Goal: Transaction & Acquisition: Purchase product/service

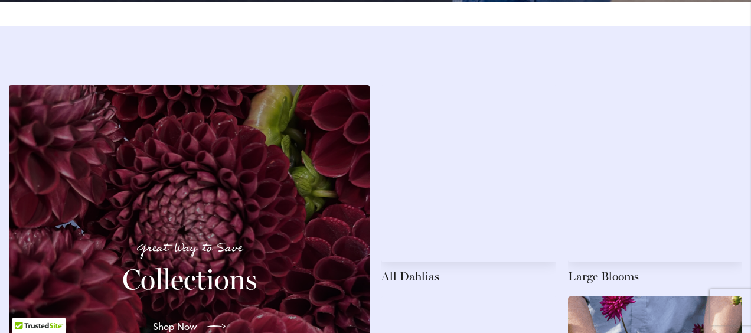
scroll to position [1650, 0]
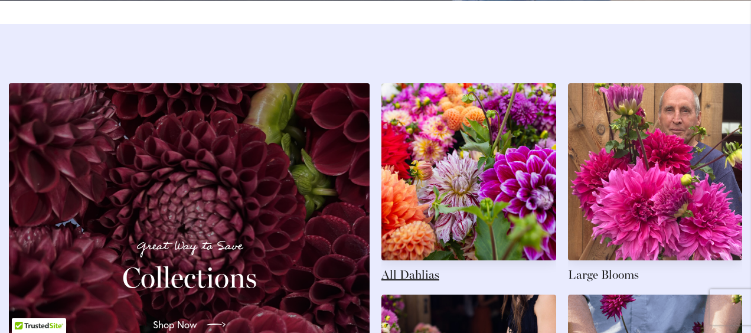
click at [437, 228] on link at bounding box center [468, 182] width 175 height 199
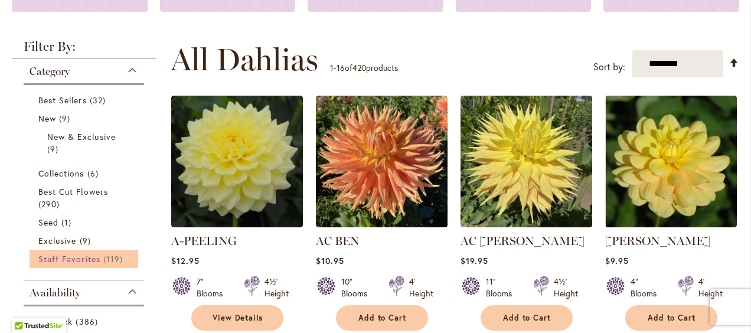
scroll to position [197, 0]
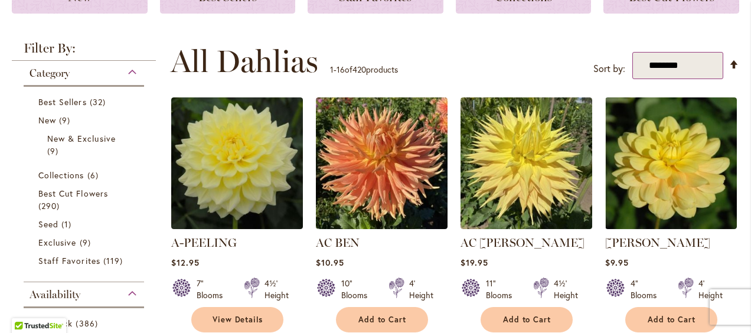
click at [658, 70] on select "**********" at bounding box center [677, 66] width 91 height 28
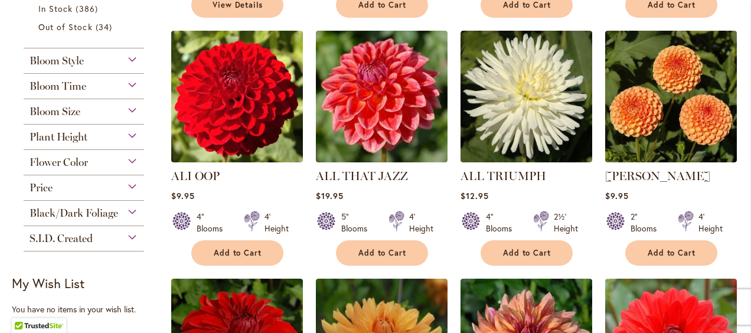
scroll to position [523, 0]
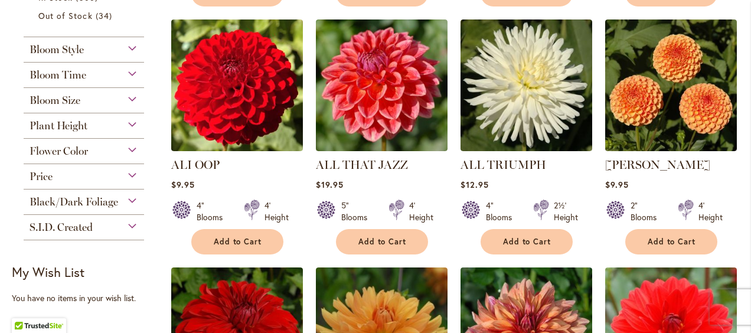
click at [131, 149] on div "Flower Color" at bounding box center [84, 148] width 120 height 19
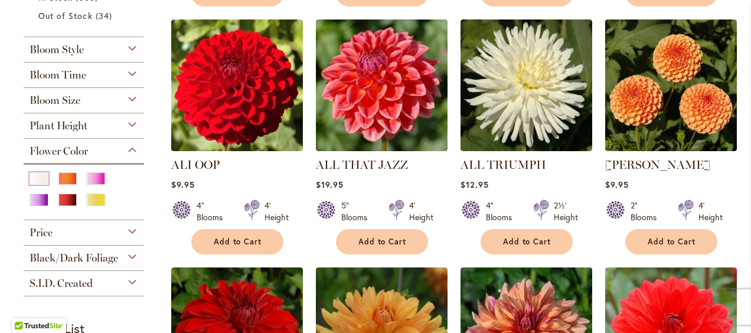
click at [41, 178] on div "White/Cream" at bounding box center [39, 178] width 19 height 12
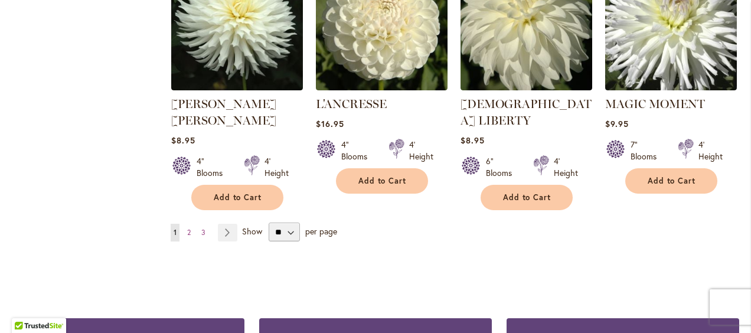
scroll to position [1077, 0]
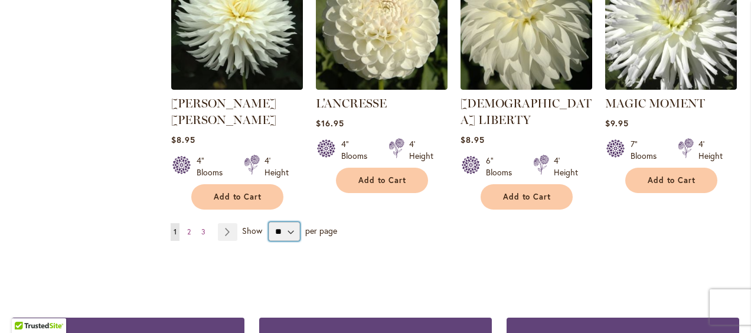
click at [291, 222] on select "** ** ** **" at bounding box center [283, 231] width 31 height 19
select select "**"
click at [268, 222] on select "** ** ** **" at bounding box center [283, 231] width 31 height 19
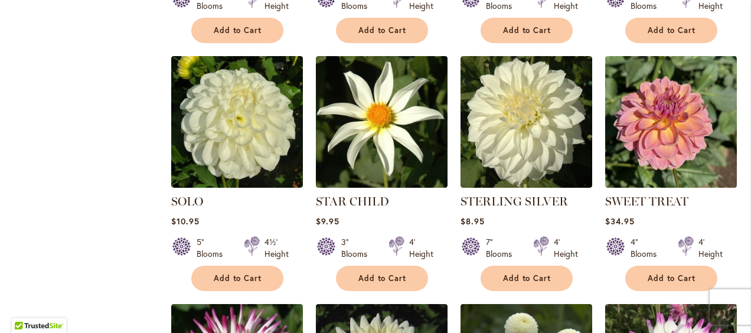
scroll to position [1756, 0]
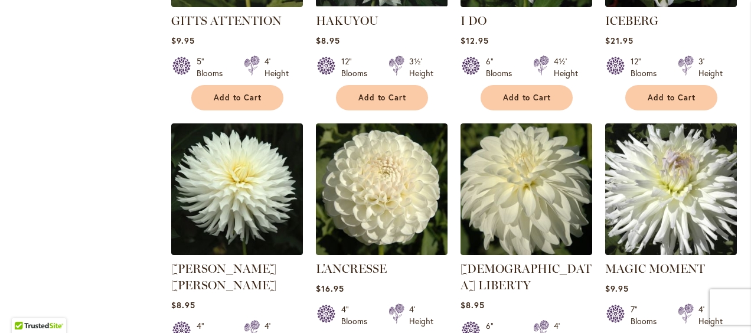
scroll to position [911, 0]
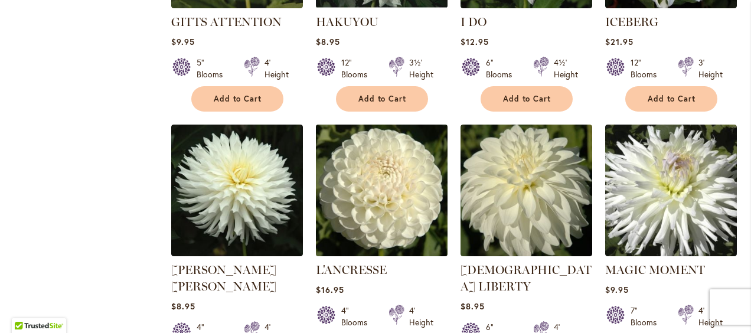
click at [387, 198] on img at bounding box center [381, 190] width 138 height 138
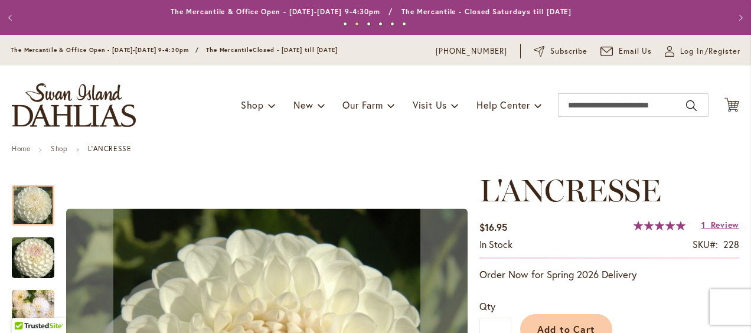
click at [12, 12] on button "Previous" at bounding box center [12, 18] width 24 height 24
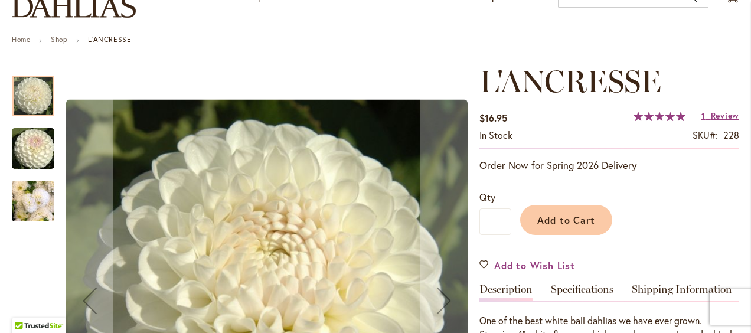
scroll to position [115, 0]
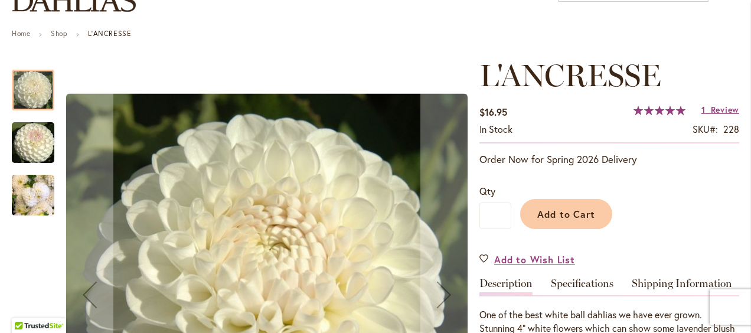
click at [28, 198] on img "L'ANCRESSE" at bounding box center [33, 195] width 42 height 57
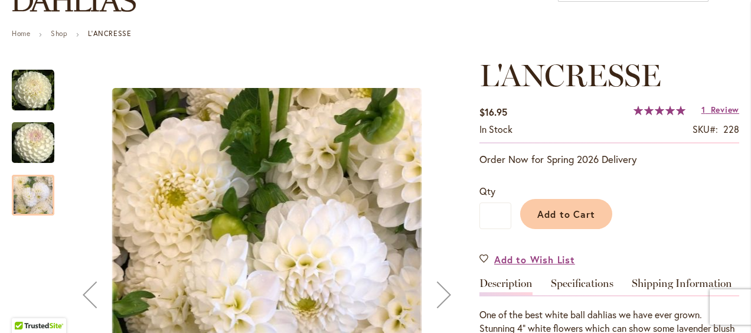
click at [33, 134] on img "L'ANCRESSE" at bounding box center [33, 142] width 85 height 57
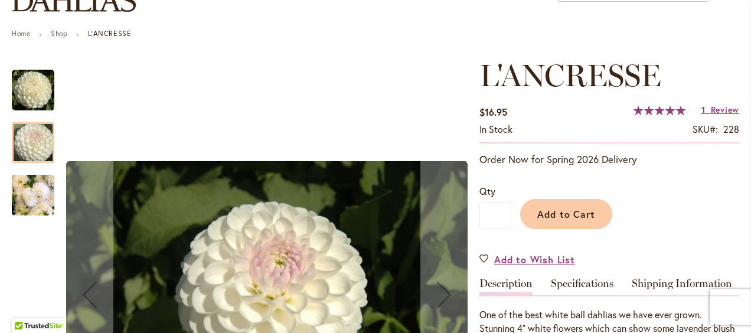
click at [33, 95] on img "L'ANCRESSE" at bounding box center [33, 90] width 42 height 42
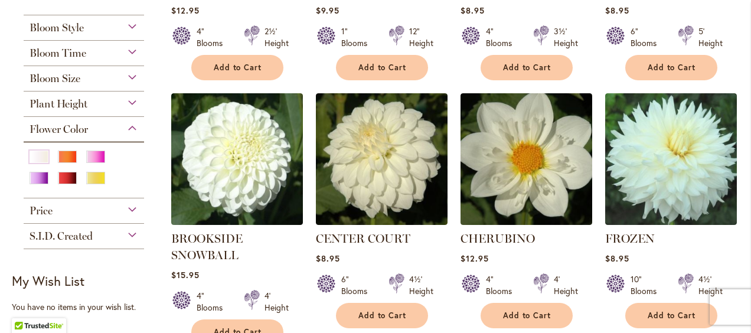
scroll to position [430, 0]
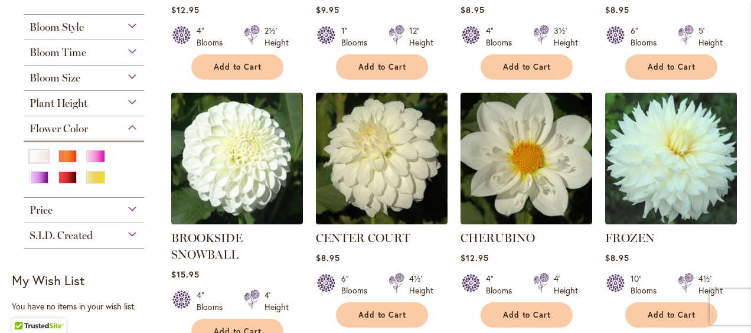
click at [133, 126] on div "Flower Color" at bounding box center [84, 125] width 120 height 19
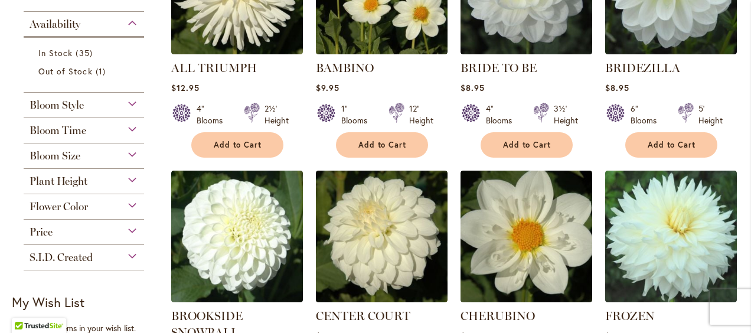
scroll to position [351, 0]
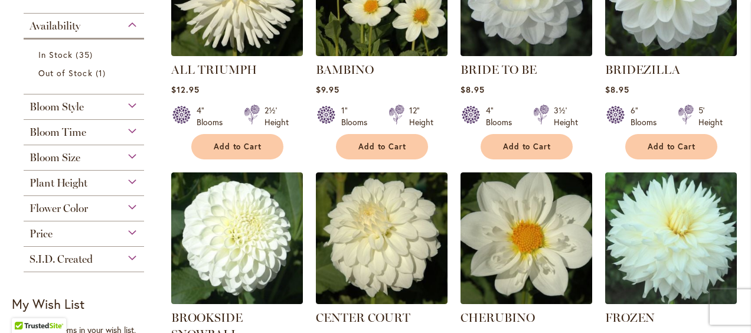
click at [133, 106] on div "Bloom Style" at bounding box center [84, 103] width 120 height 19
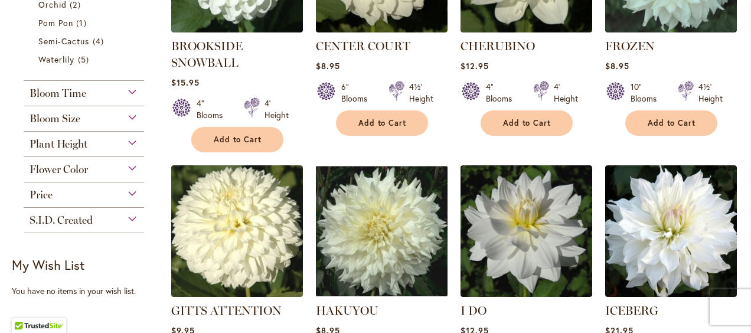
scroll to position [625, 0]
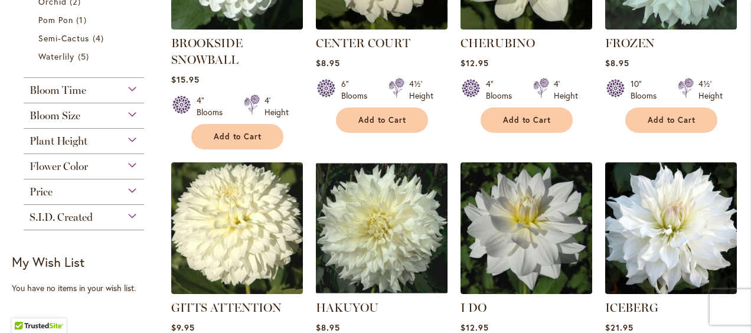
click at [133, 165] on div "Flower Color" at bounding box center [84, 163] width 120 height 19
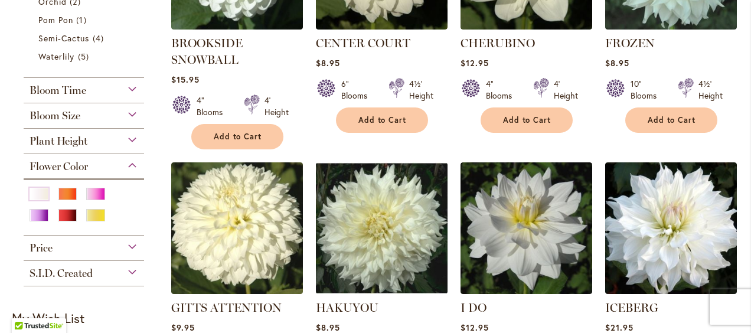
click at [130, 201] on div at bounding box center [84, 209] width 109 height 42
click at [132, 204] on div at bounding box center [84, 209] width 109 height 42
click at [41, 217] on div "Purple" at bounding box center [39, 215] width 19 height 12
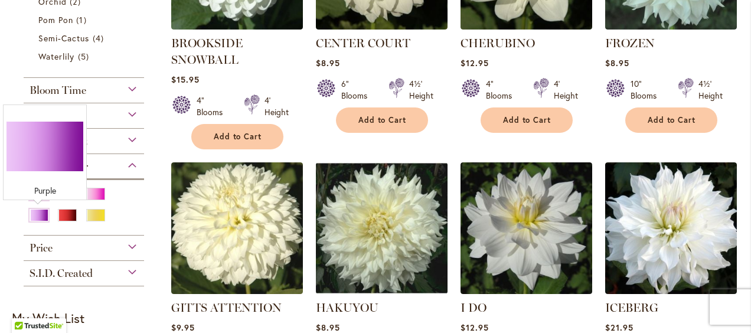
click at [128, 195] on div at bounding box center [84, 209] width 109 height 42
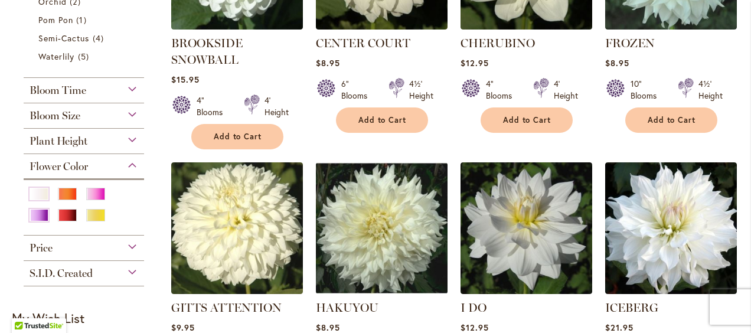
click at [98, 195] on div "Pink" at bounding box center [95, 194] width 19 height 12
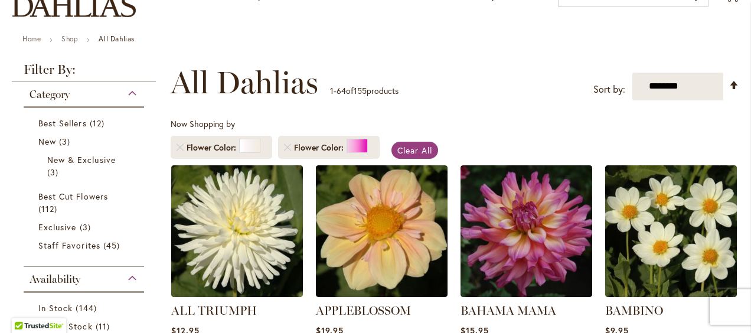
scroll to position [119, 0]
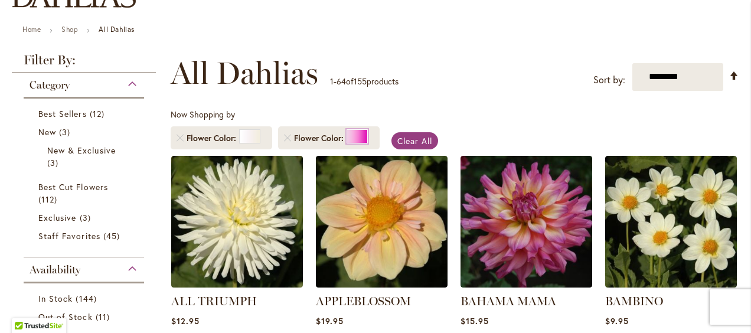
click at [355, 135] on div at bounding box center [356, 136] width 21 height 14
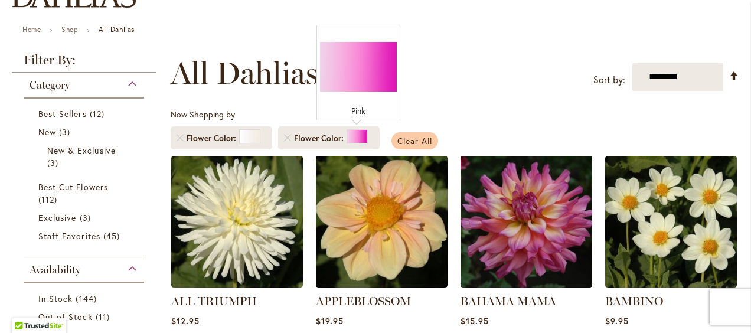
click at [423, 136] on span "Clear All" at bounding box center [414, 140] width 35 height 11
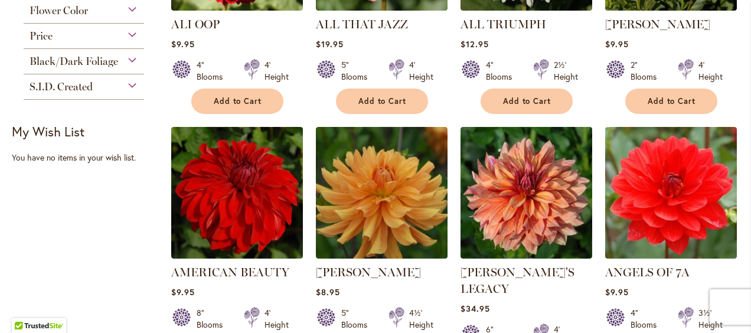
scroll to position [663, 0]
click at [690, 98] on span "Add to Cart" at bounding box center [671, 101] width 48 height 10
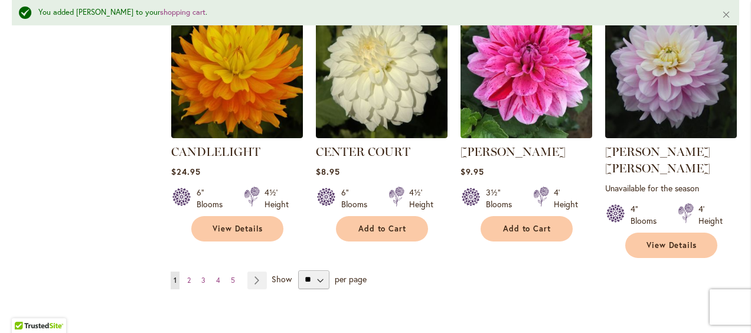
scroll to position [4086, 0]
click at [188, 276] on span "2" at bounding box center [189, 280] width 4 height 9
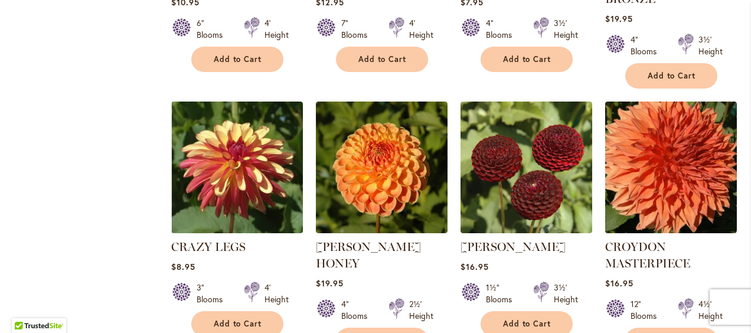
scroll to position [1501, 0]
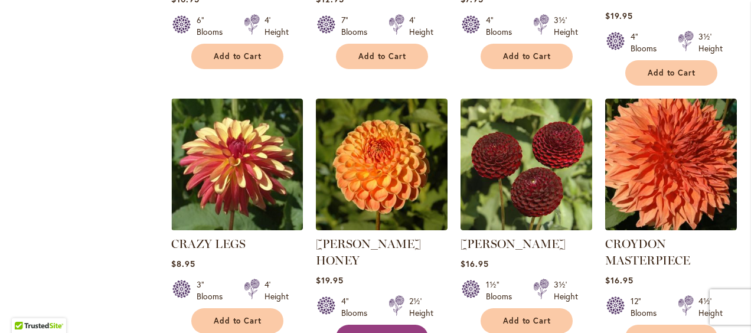
click at [374, 332] on span "Add to Cart" at bounding box center [382, 337] width 48 height 10
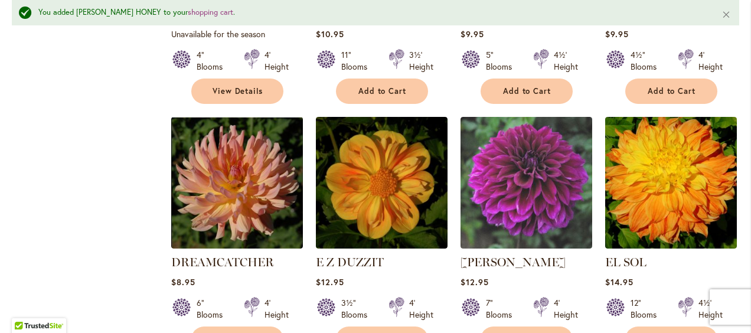
scroll to position [3064, 0]
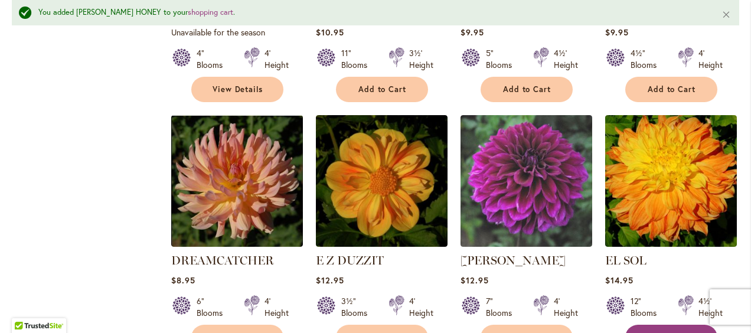
click at [664, 332] on span "Add to Cart" at bounding box center [671, 337] width 48 height 10
click at [665, 332] on span "Add to Cart" at bounding box center [671, 337] width 48 height 10
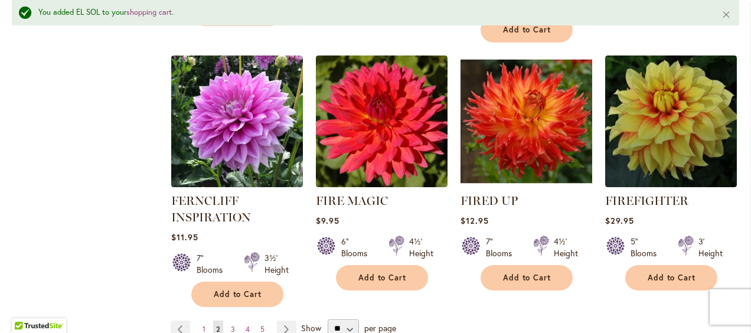
scroll to position [4145, 0]
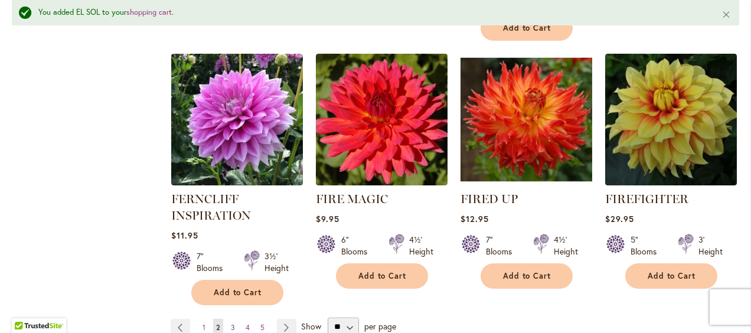
click at [232, 323] on span "3" at bounding box center [233, 327] width 4 height 9
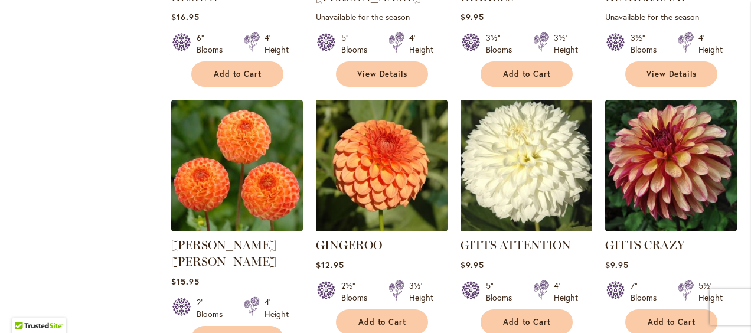
scroll to position [1502, 0]
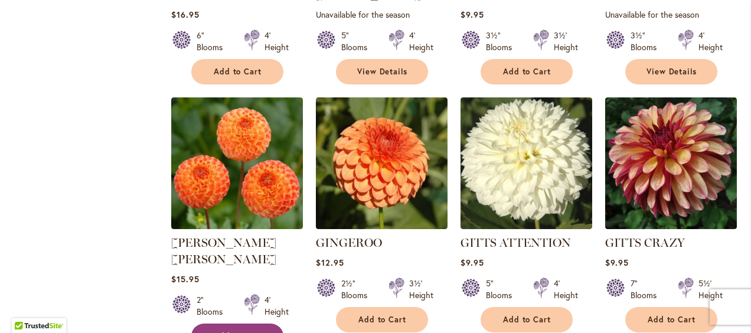
click at [238, 331] on span "Add to Cart" at bounding box center [238, 336] width 48 height 10
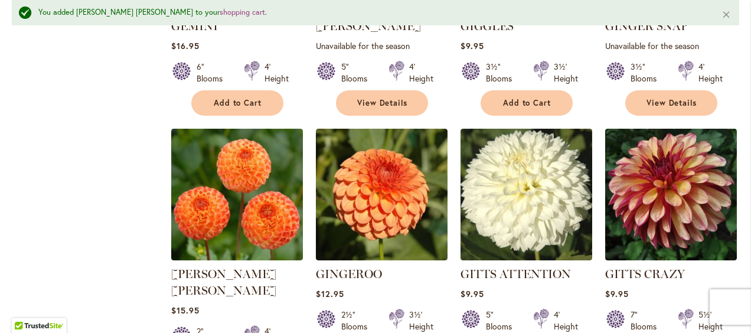
scroll to position [1534, 0]
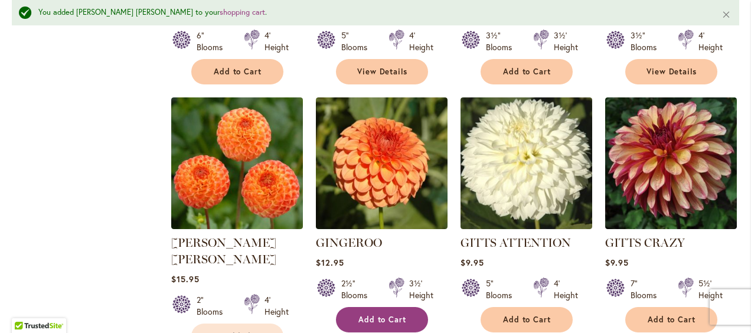
click at [391, 315] on span "Add to Cart" at bounding box center [382, 320] width 48 height 10
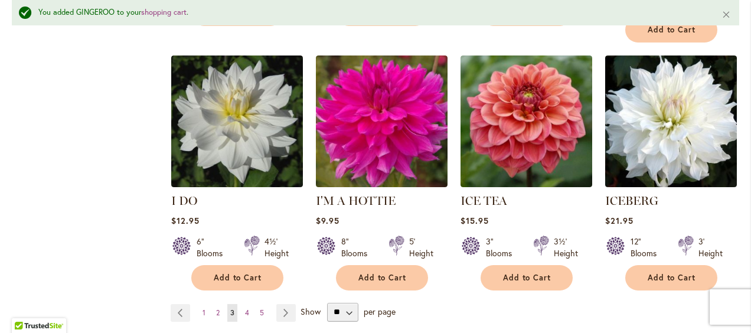
scroll to position [4149, 0]
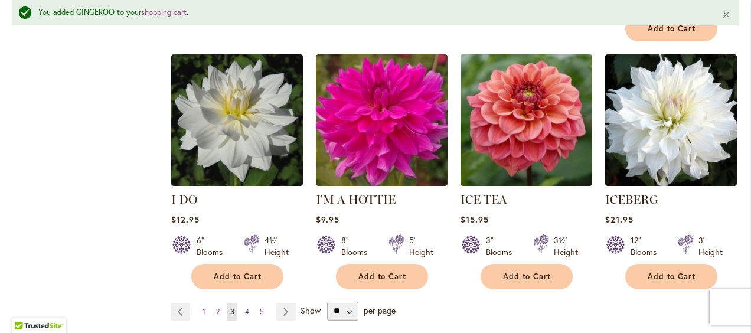
click at [245, 307] on span "4" at bounding box center [247, 311] width 4 height 9
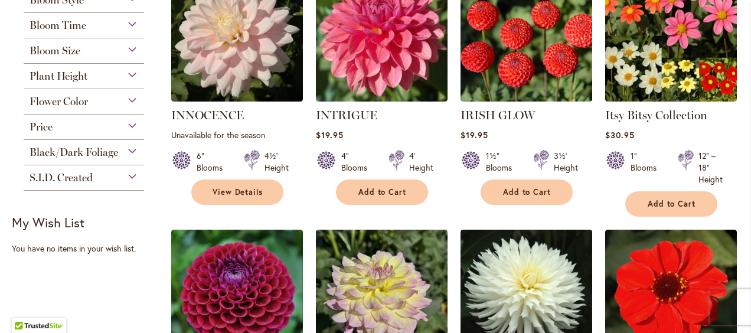
scroll to position [574, 0]
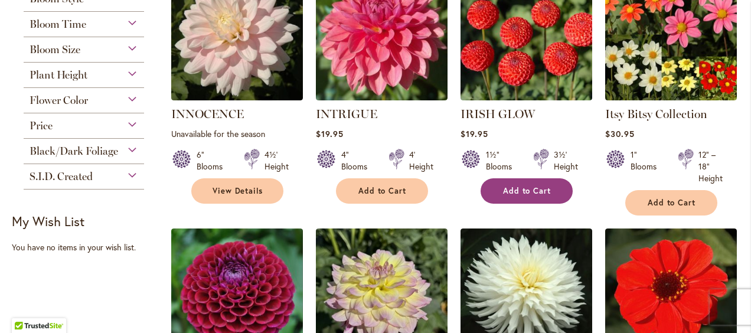
click at [526, 193] on span "Add to Cart" at bounding box center [527, 191] width 48 height 10
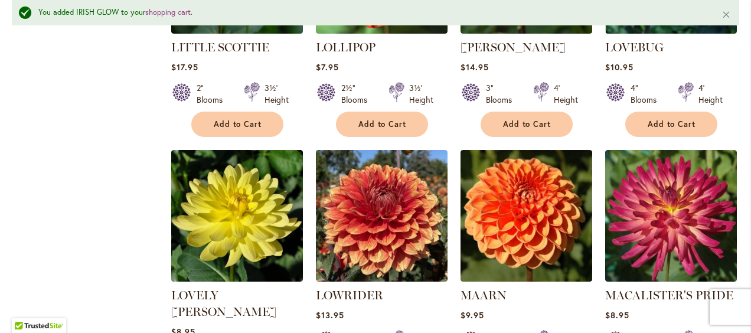
scroll to position [3247, 0]
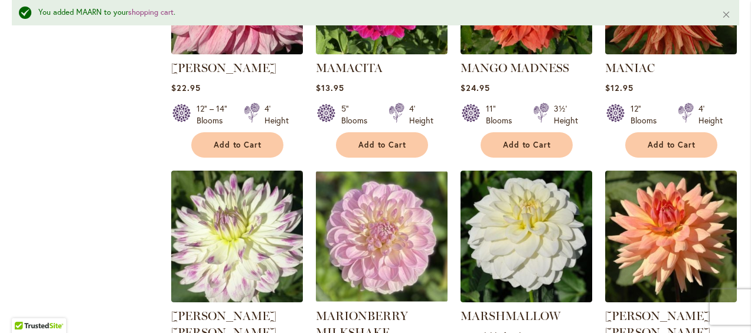
scroll to position [3987, 0]
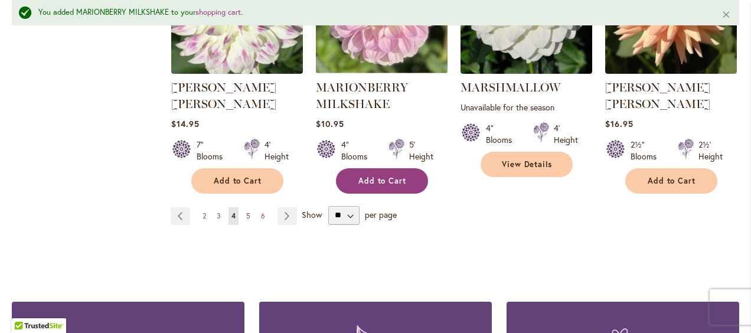
scroll to position [4212, 0]
click at [243, 207] on link "Page 5" at bounding box center [248, 216] width 10 height 18
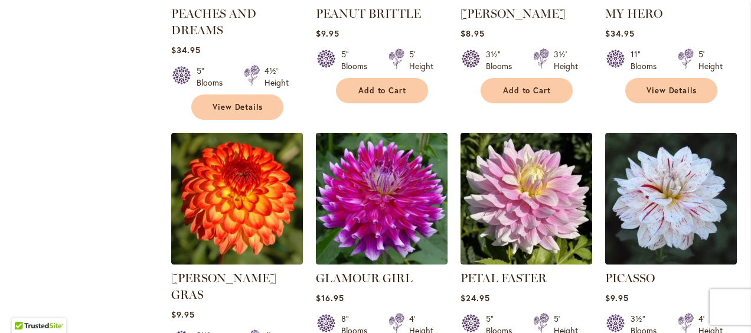
scroll to position [3467, 0]
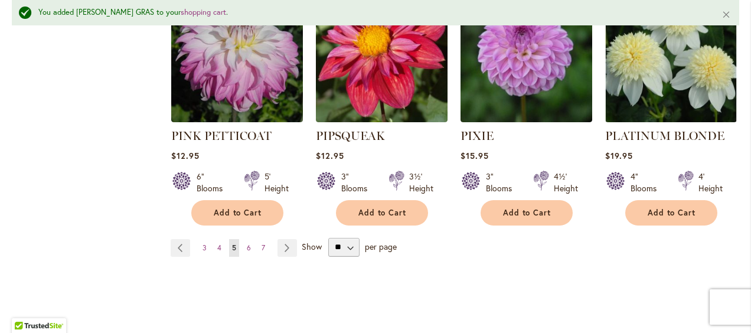
scroll to position [4170, 0]
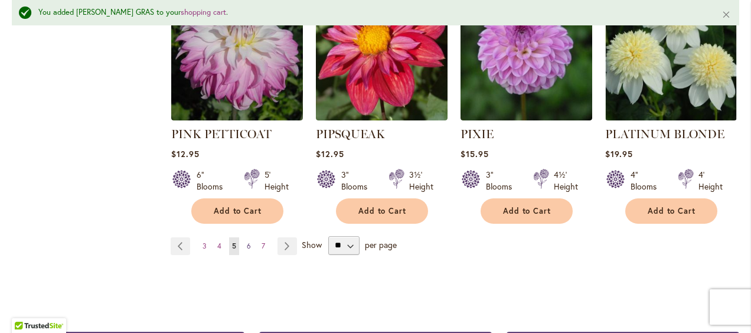
click at [247, 241] on span "6" at bounding box center [249, 245] width 4 height 9
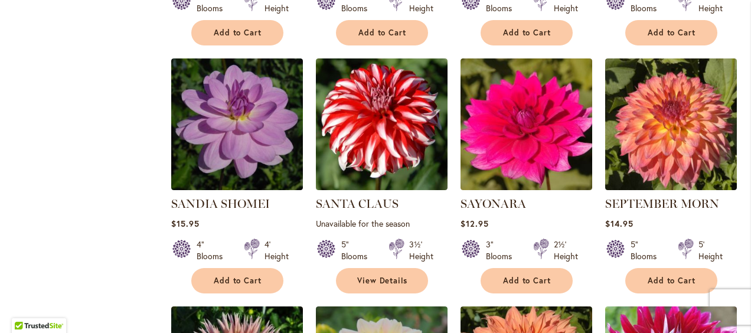
scroll to position [1244, 0]
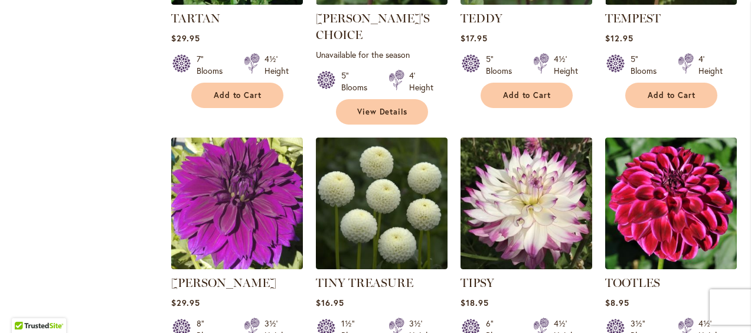
click at [620, 317] on div at bounding box center [615, 329] width 21 height 24
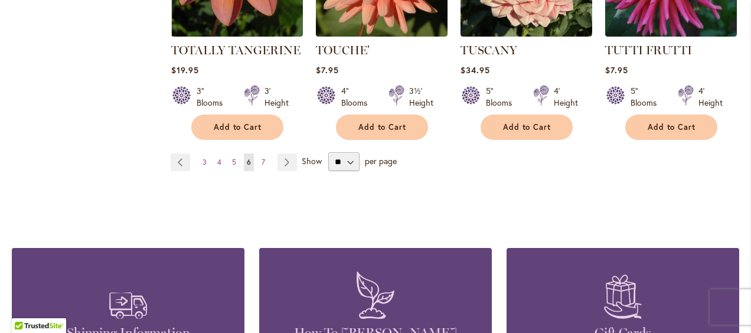
scroll to position [4181, 0]
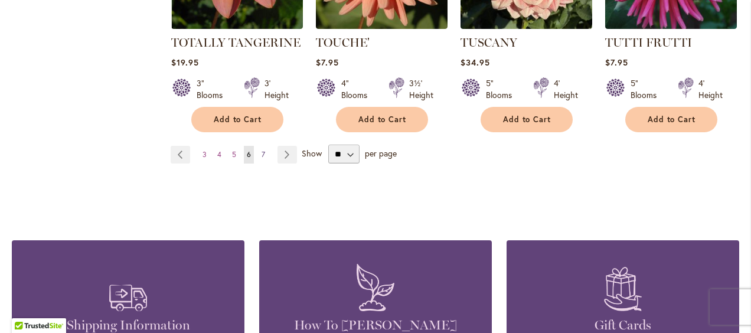
click at [261, 150] on span "7" at bounding box center [263, 154] width 4 height 9
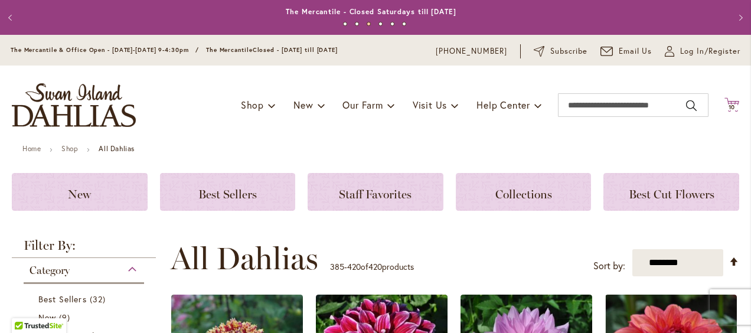
click at [728, 107] on span "10" at bounding box center [731, 107] width 7 height 8
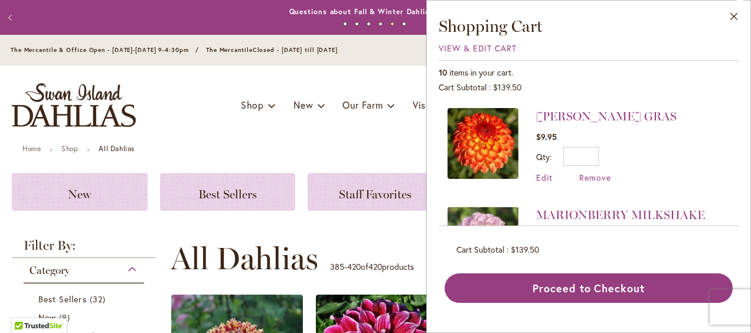
click at [493, 146] on img at bounding box center [482, 143] width 71 height 71
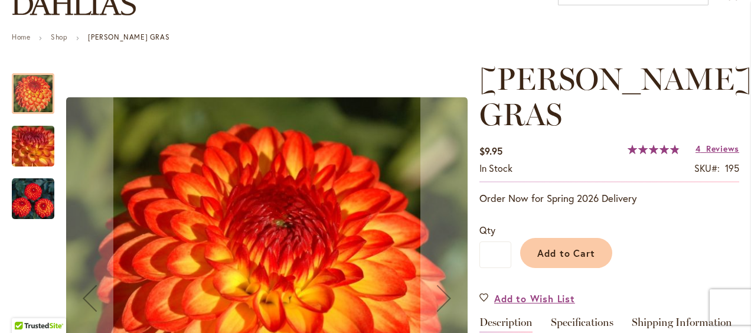
scroll to position [112, 0]
click at [27, 141] on img "MARDY GRAS" at bounding box center [33, 146] width 85 height 64
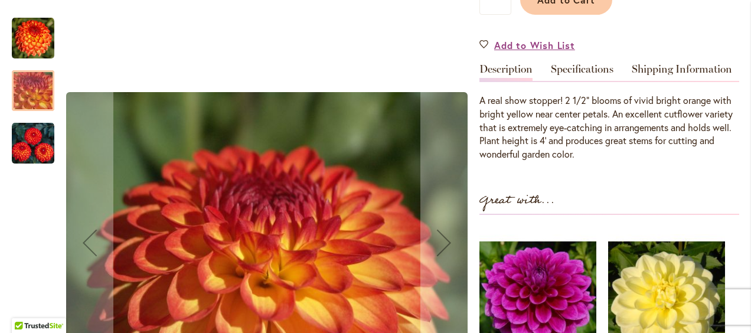
scroll to position [374, 0]
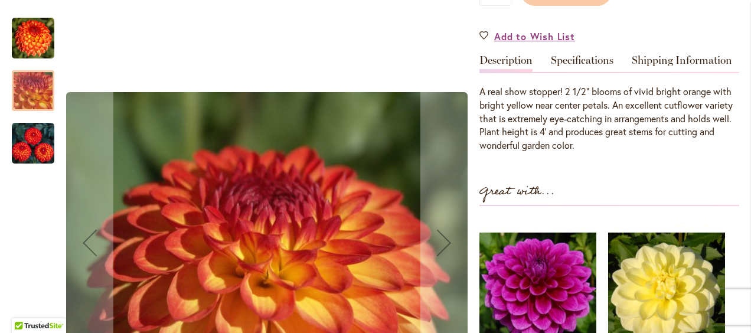
click at [25, 122] on img "MARDY GRAS" at bounding box center [33, 143] width 42 height 42
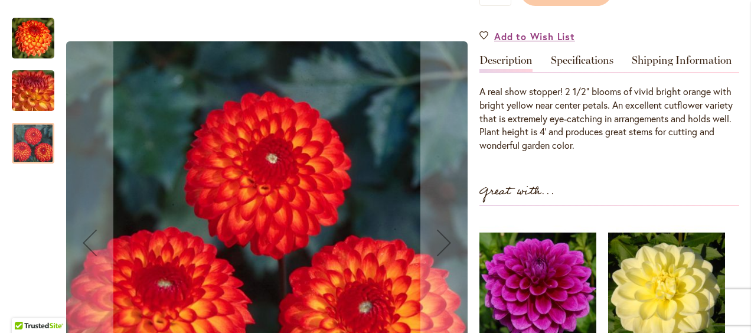
click at [34, 59] on img "MARDY GRAS" at bounding box center [33, 91] width 85 height 64
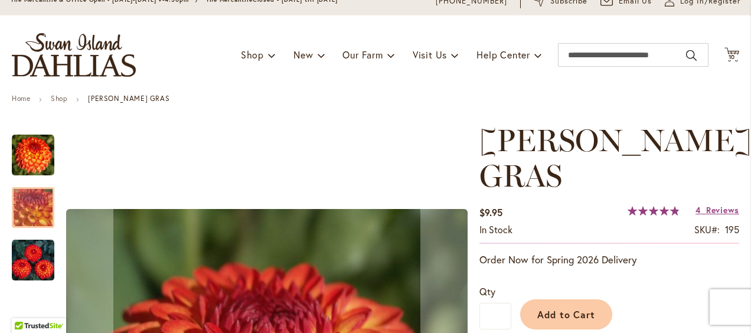
scroll to position [0, 0]
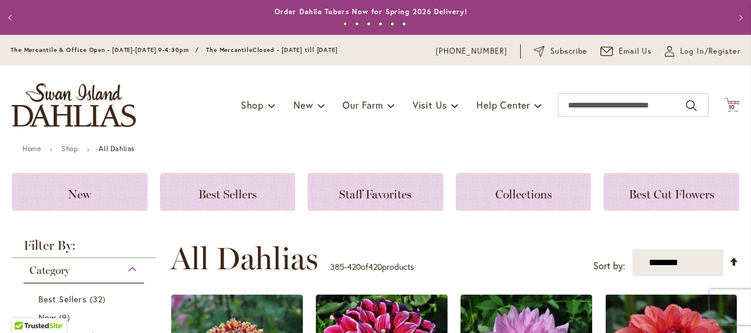
click at [728, 108] on span "10" at bounding box center [731, 107] width 7 height 8
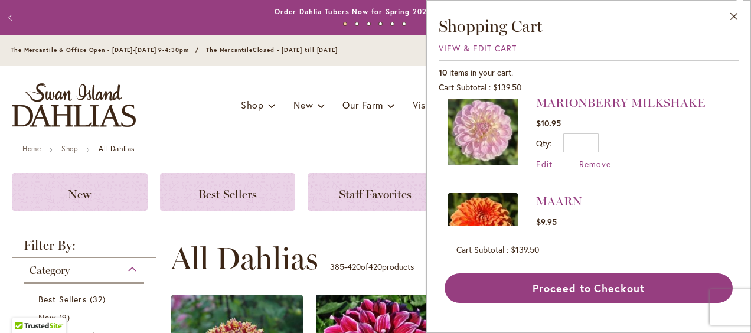
scroll to position [126, 0]
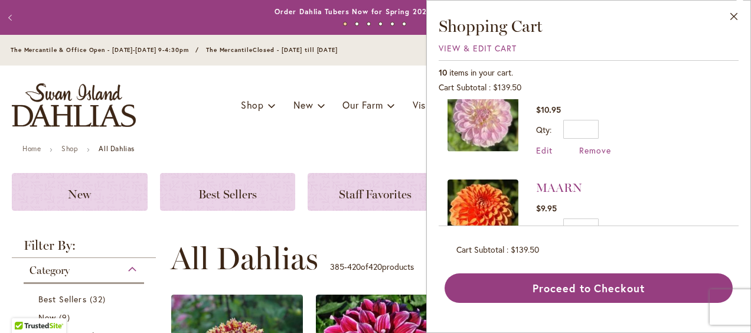
click at [483, 124] on img at bounding box center [482, 116] width 71 height 71
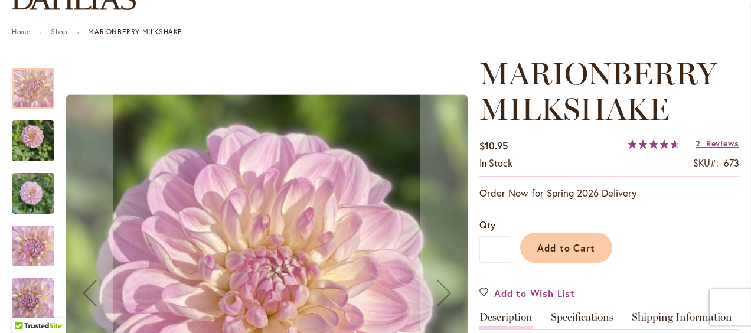
scroll to position [134, 0]
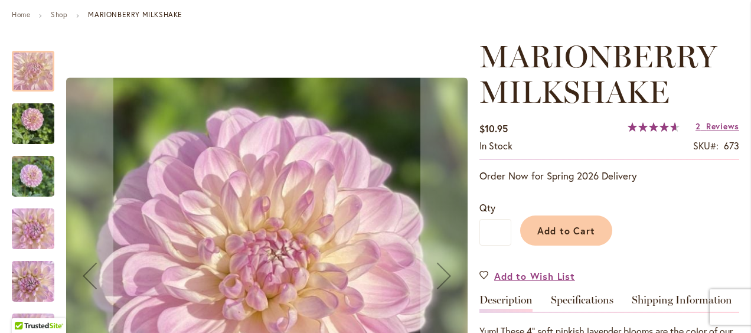
click at [28, 73] on div at bounding box center [33, 71] width 42 height 41
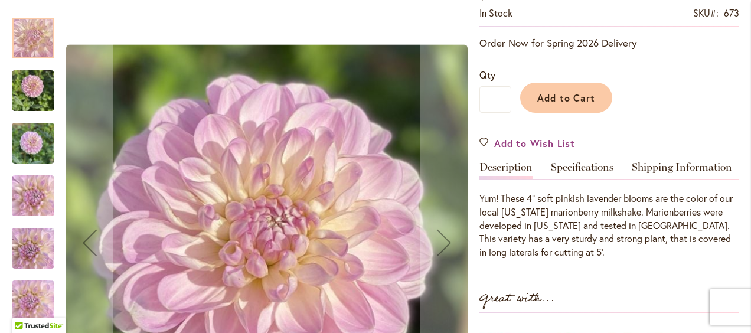
scroll to position [267, 0]
click at [30, 93] on img "MARIONBERRY MILKSHAKE" at bounding box center [33, 91] width 42 height 57
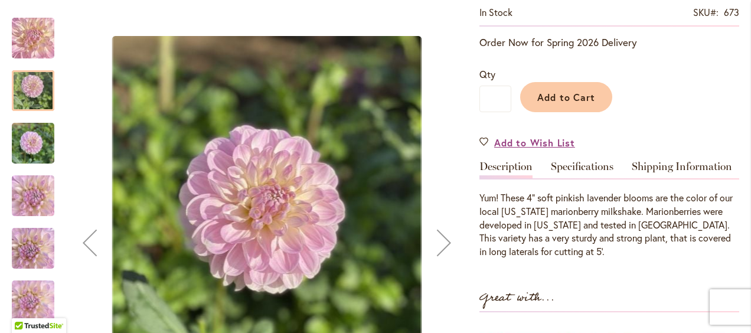
click at [30, 140] on img "MARIONBERRY MILKSHAKE" at bounding box center [33, 143] width 42 height 57
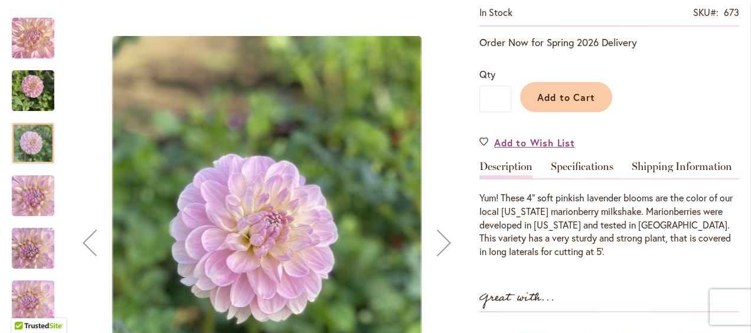
click at [34, 198] on img "MARIONBERRY MILKSHAKE" at bounding box center [33, 196] width 85 height 48
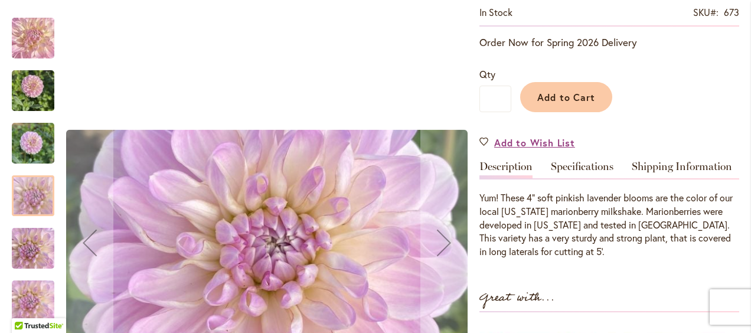
click at [31, 252] on img "MARIONBERRY MILKSHAKE" at bounding box center [33, 248] width 42 height 57
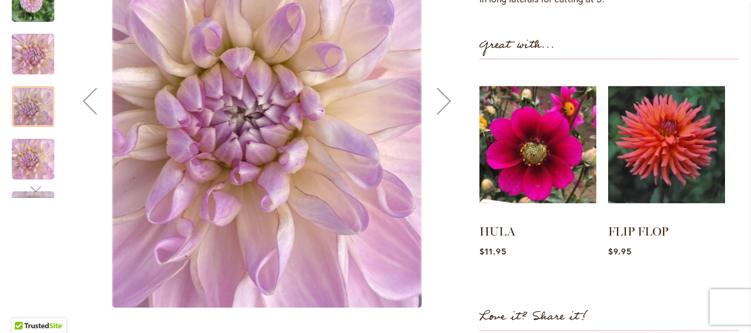
scroll to position [520, 0]
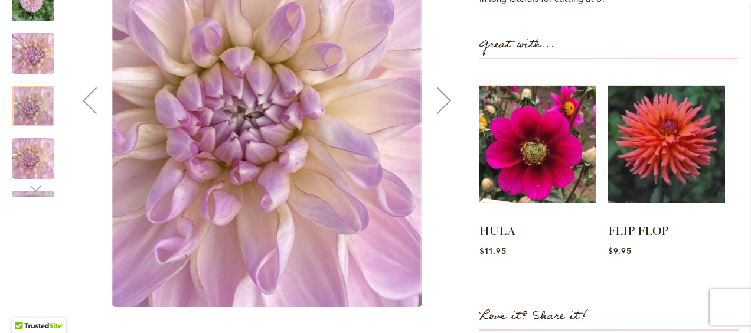
click at [36, 196] on div at bounding box center [240, 101] width 456 height 474
click at [32, 185] on div "Next" at bounding box center [33, 188] width 18 height 18
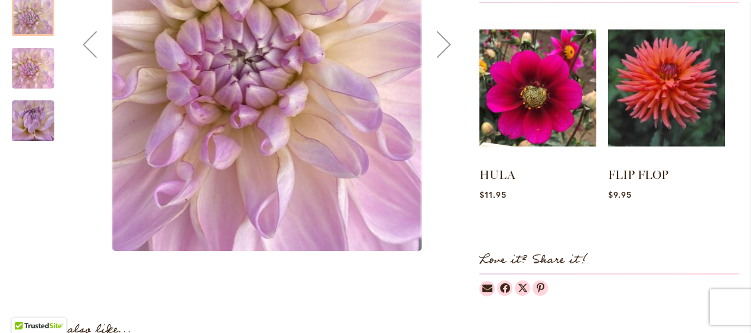
scroll to position [578, 0]
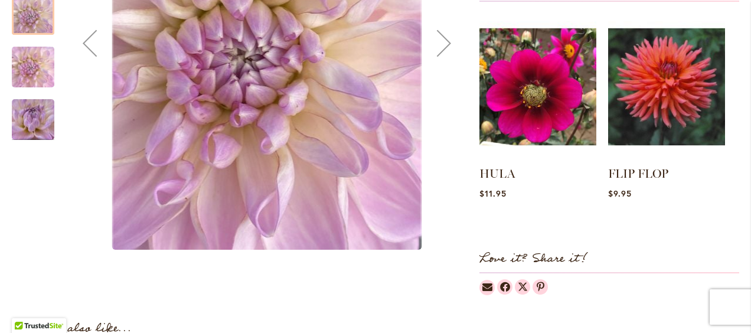
click at [30, 121] on img "MARIONBERRY MILKSHAKE" at bounding box center [33, 120] width 85 height 48
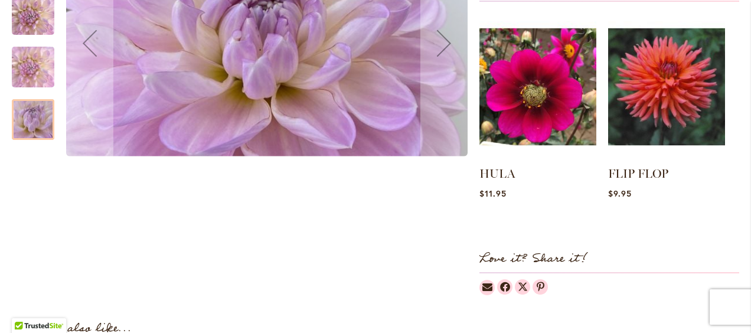
click at [21, 62] on img "MARIONBERRY MILKSHAKE" at bounding box center [33, 67] width 42 height 75
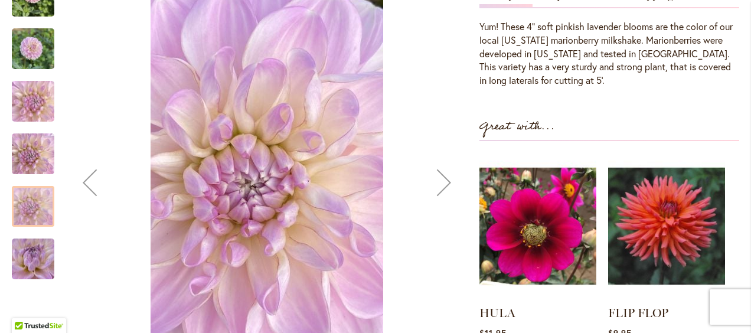
scroll to position [434, 0]
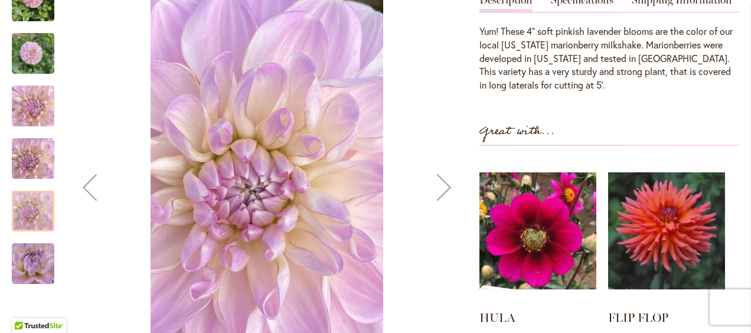
click at [30, 158] on img "MARIONBERRY MILKSHAKE" at bounding box center [33, 158] width 42 height 57
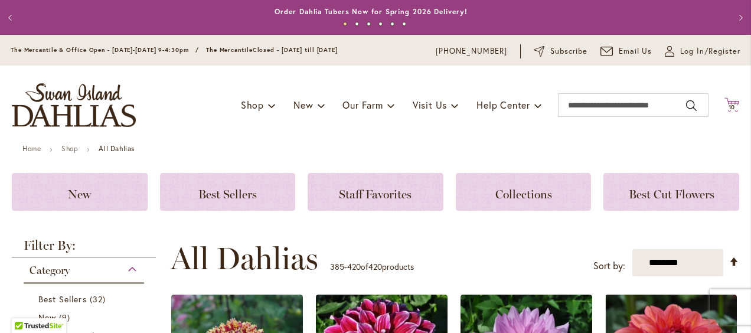
click at [728, 106] on span "10" at bounding box center [731, 107] width 7 height 8
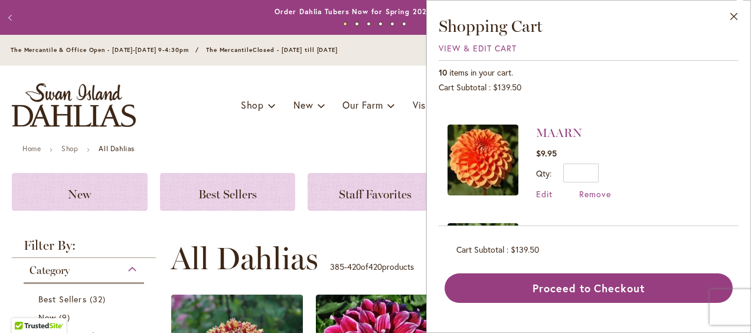
scroll to position [181, 0]
click at [487, 165] on img at bounding box center [482, 159] width 71 height 71
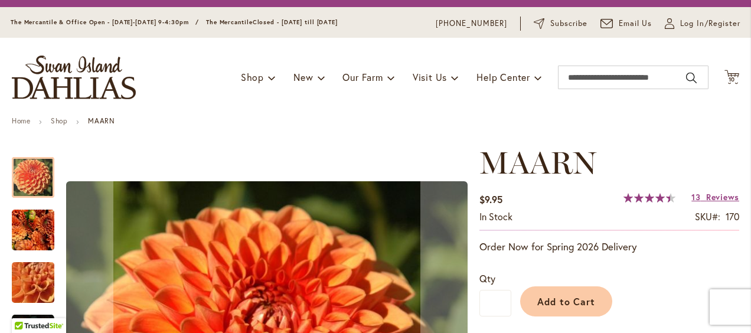
scroll to position [47, 0]
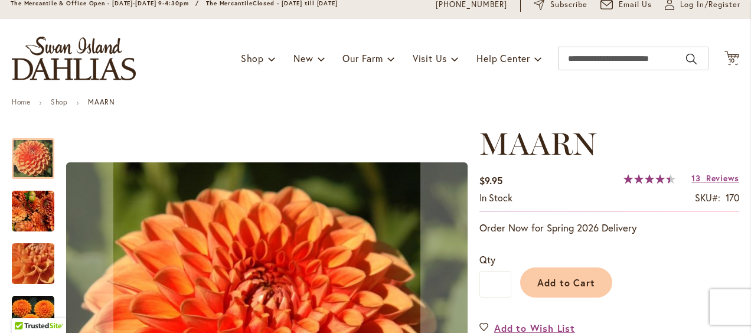
click at [35, 216] on img "MAARN" at bounding box center [33, 211] width 42 height 46
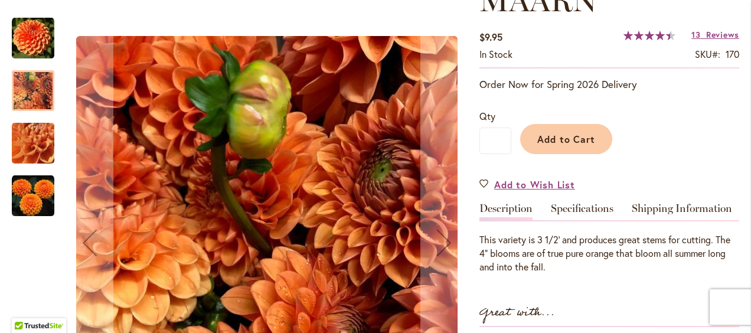
scroll to position [207, 0]
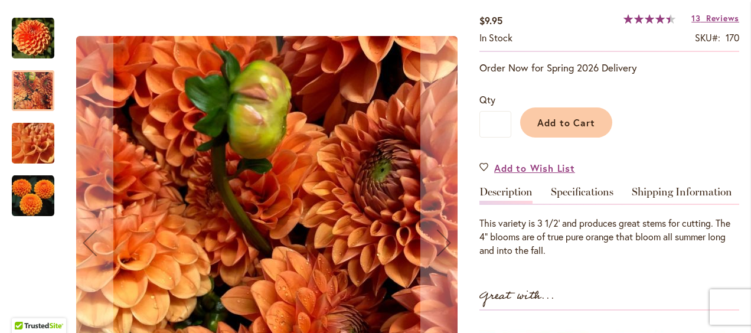
click at [35, 198] on img "MAARN" at bounding box center [33, 196] width 42 height 42
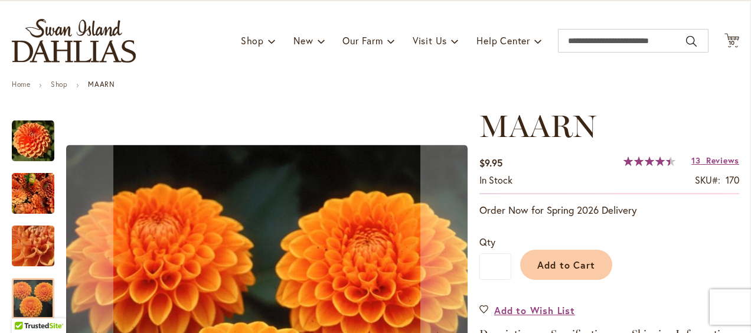
scroll to position [64, 0]
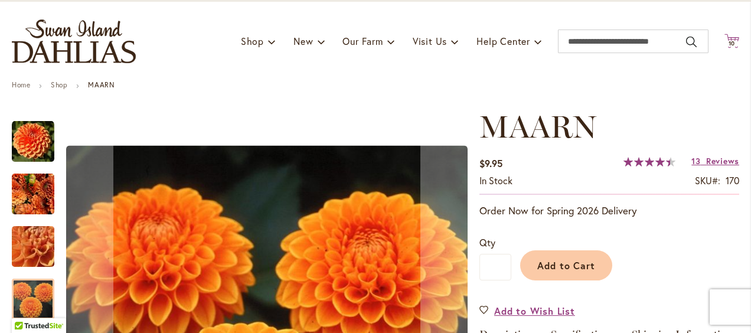
click at [724, 39] on icon "Cart .cls-1 { fill: #231f20; }" at bounding box center [731, 41] width 15 height 15
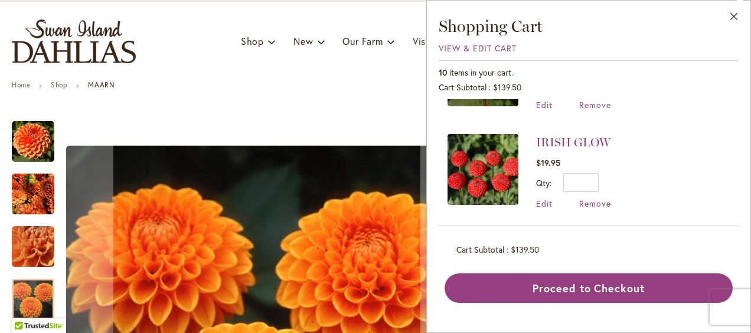
scroll to position [266, 0]
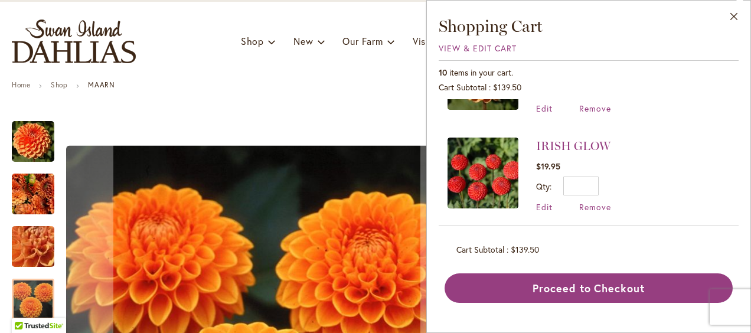
click at [492, 171] on img at bounding box center [482, 172] width 71 height 71
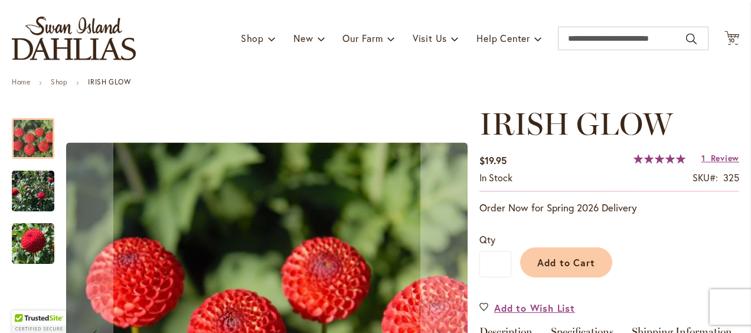
scroll to position [71, 0]
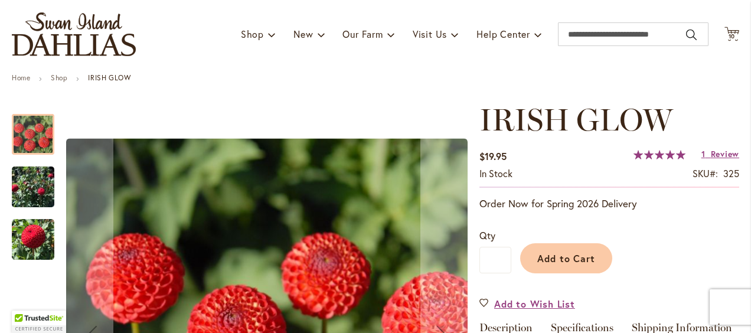
click at [32, 191] on img "IRISH GLOW" at bounding box center [33, 187] width 42 height 58
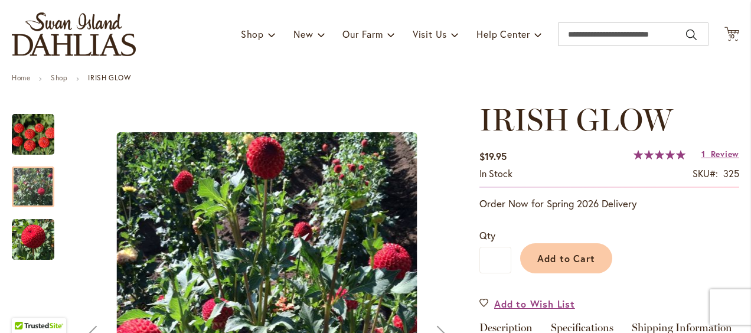
click at [38, 245] on img "IRISH GLOW" at bounding box center [33, 239] width 42 height 44
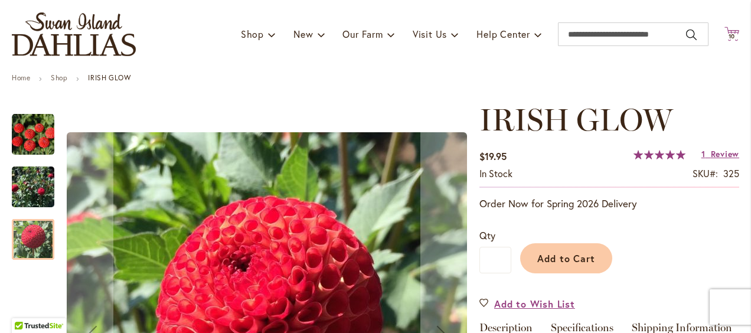
click at [724, 40] on icon "Cart .cls-1 { fill: #231f20; }" at bounding box center [731, 34] width 15 height 15
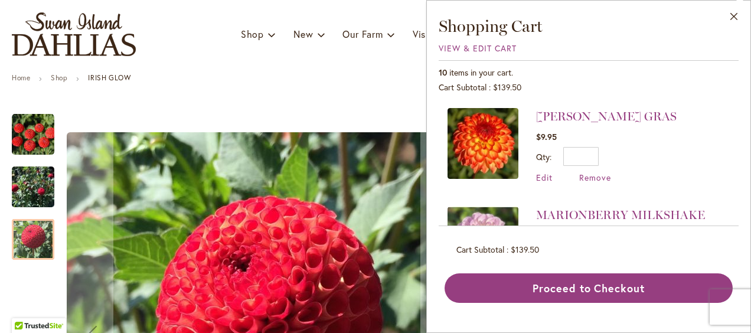
click at [492, 157] on img at bounding box center [482, 143] width 71 height 71
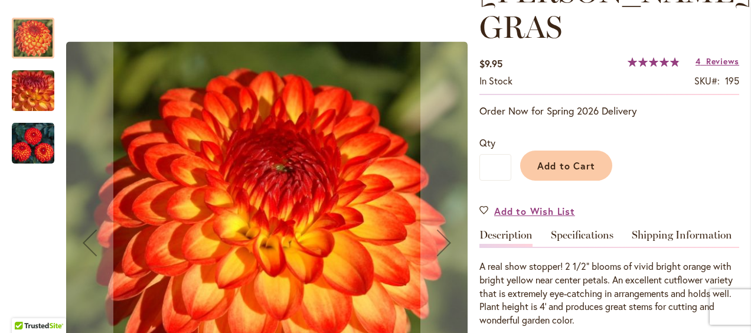
scroll to position [204, 0]
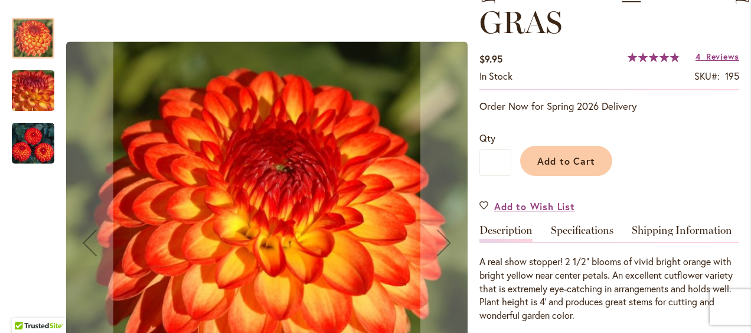
click at [41, 87] on img "MARDY GRAS" at bounding box center [33, 91] width 85 height 64
